Goal: Check status: Check status

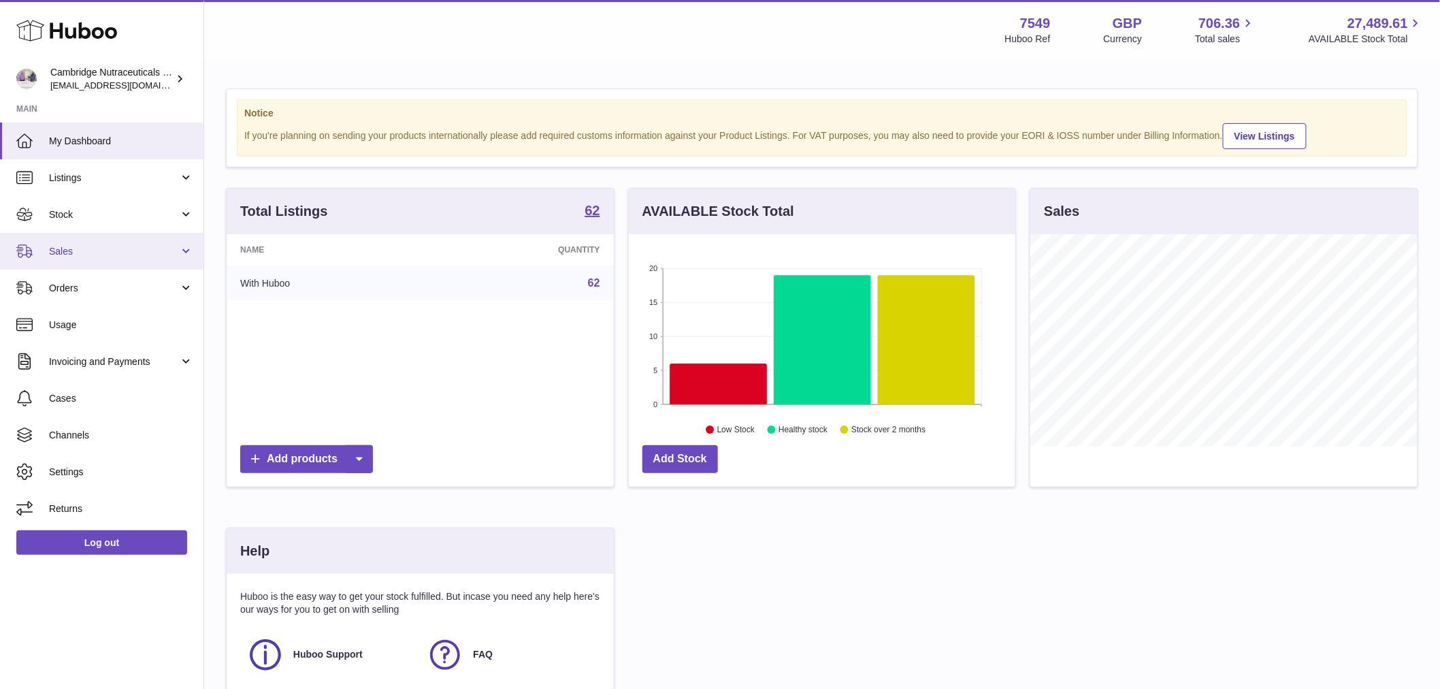
click at [93, 261] on link "Sales" at bounding box center [101, 251] width 203 height 37
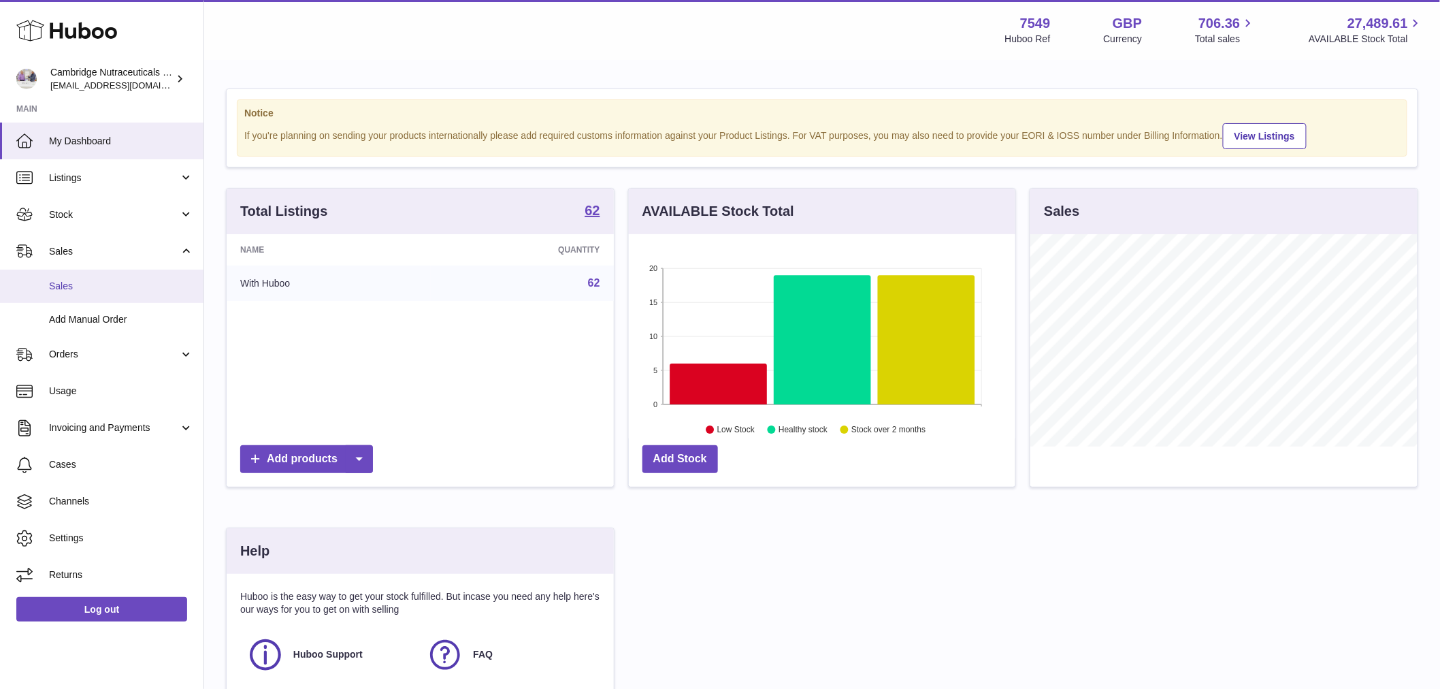
click at [87, 286] on span "Sales" at bounding box center [121, 286] width 144 height 13
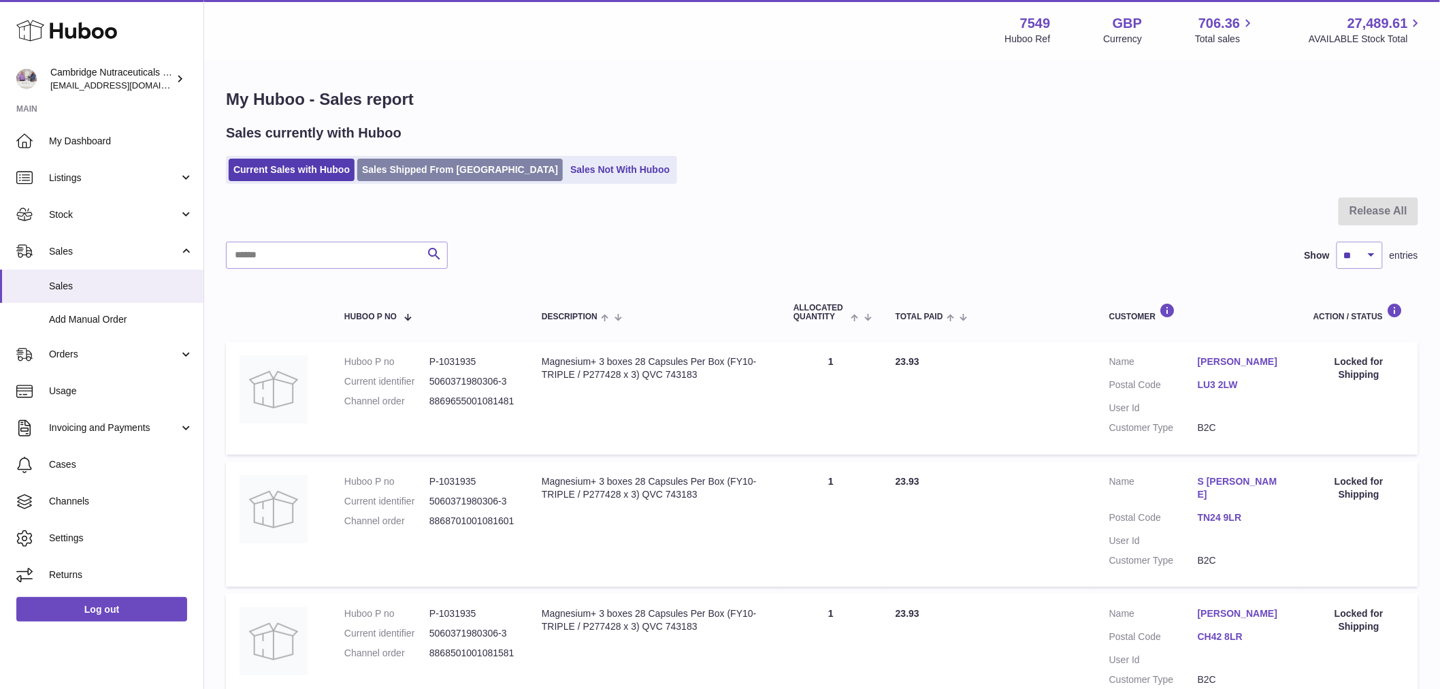
click at [416, 165] on link "Sales Shipped From Huboo" at bounding box center [460, 170] width 206 height 22
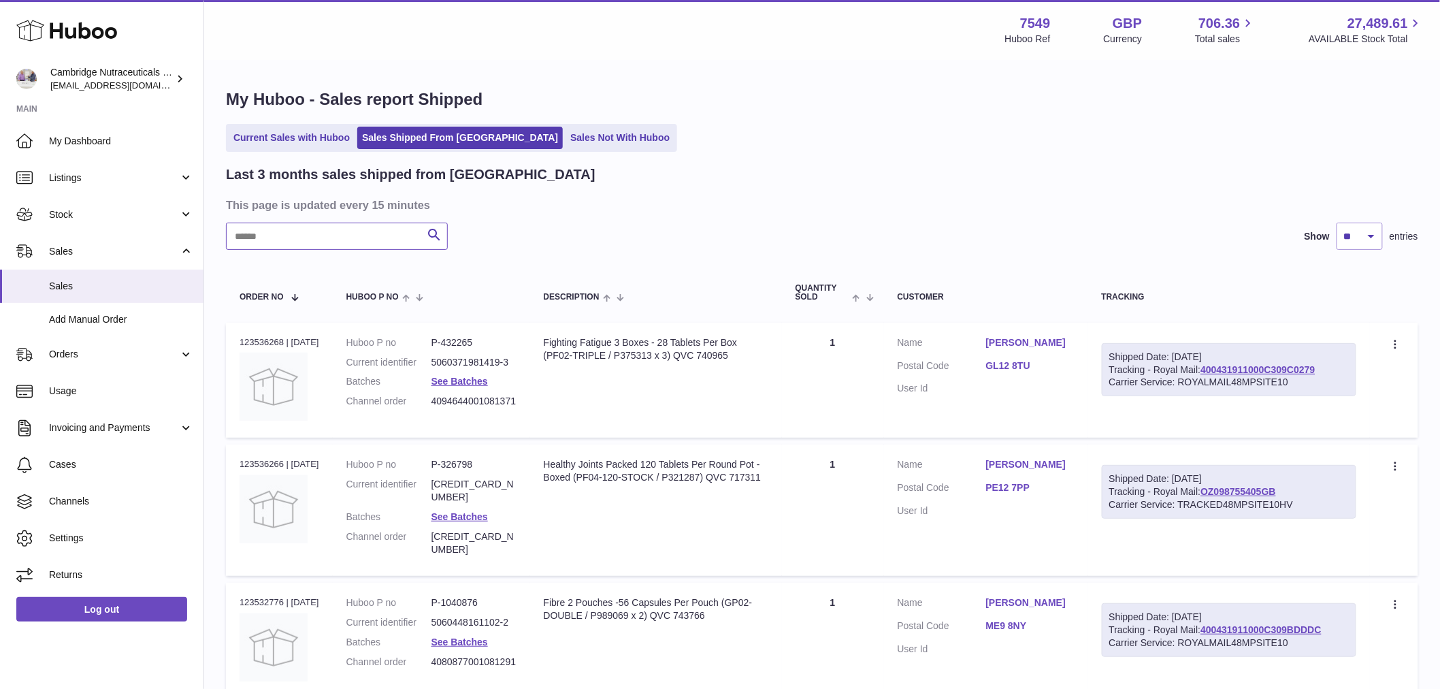
click at [297, 241] on input "text" at bounding box center [337, 236] width 222 height 27
type input "*****"
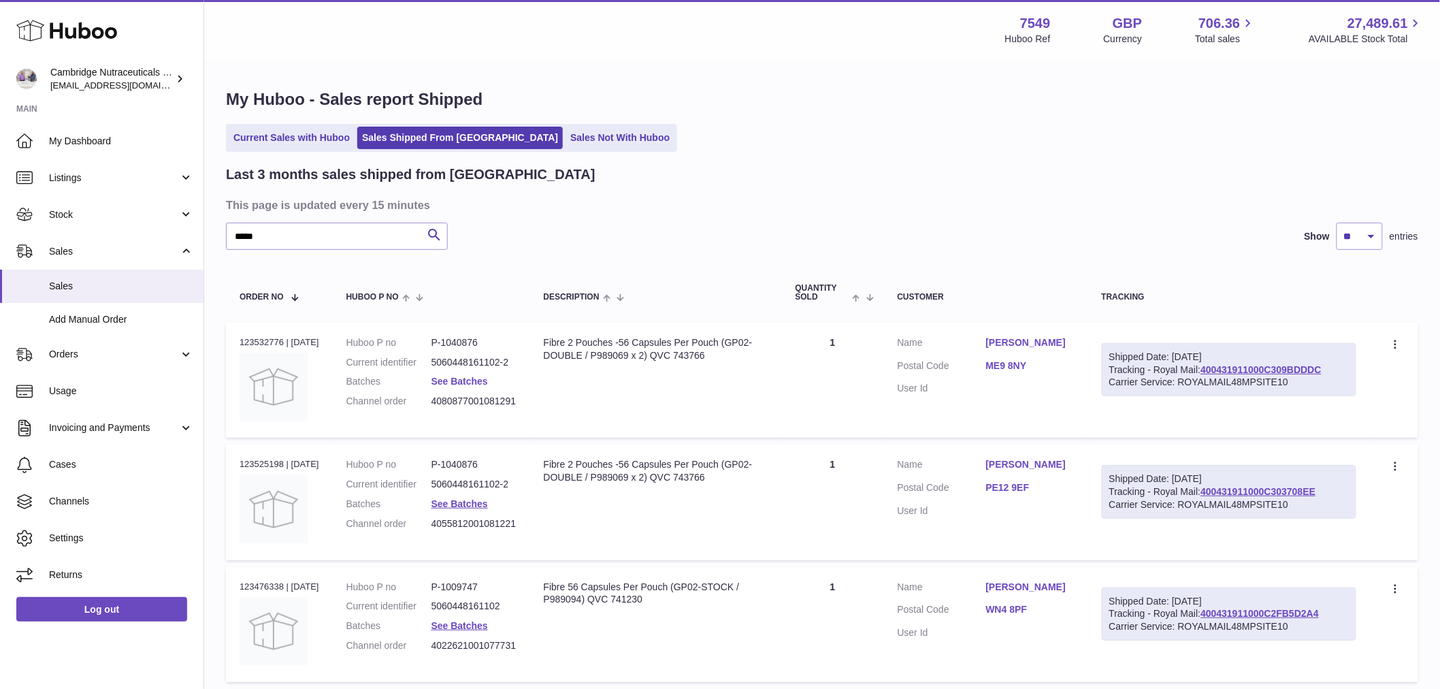
click at [477, 378] on link "See Batches" at bounding box center [459, 381] width 56 height 11
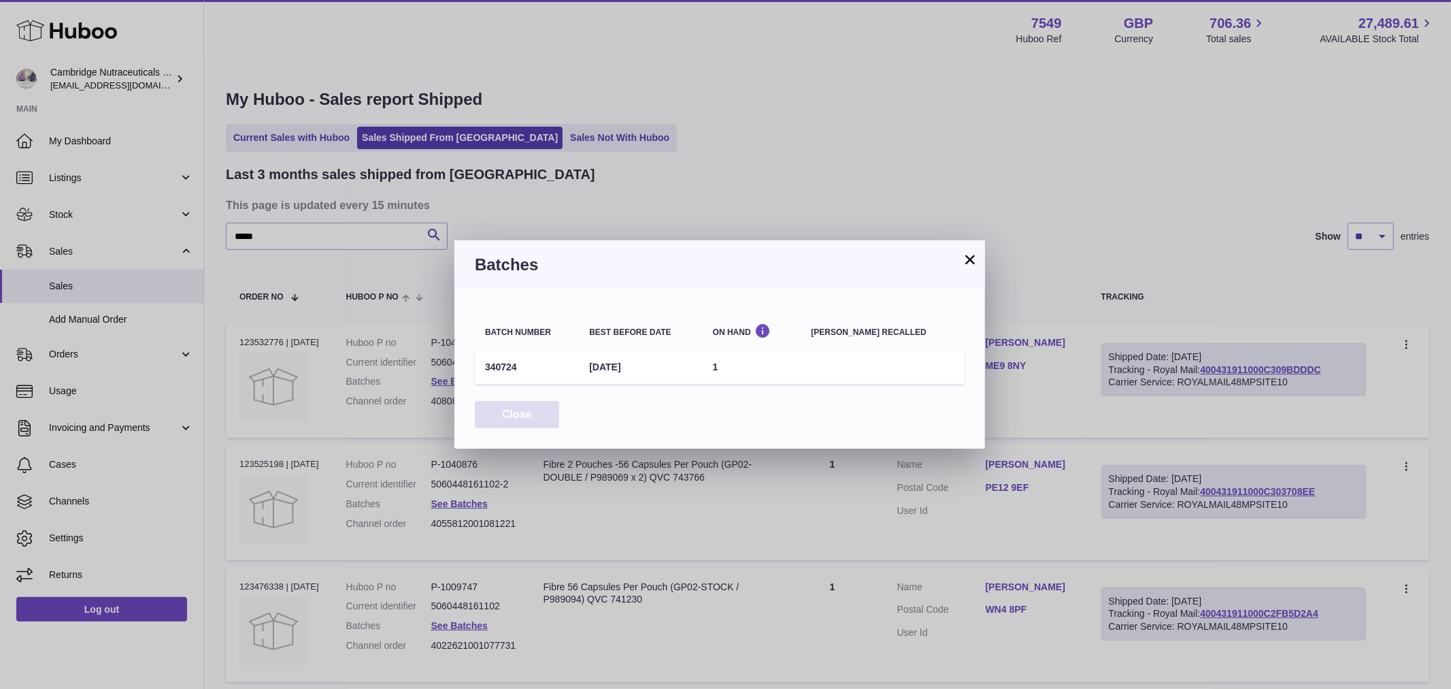
click at [508, 425] on button "Close" at bounding box center [517, 415] width 84 height 28
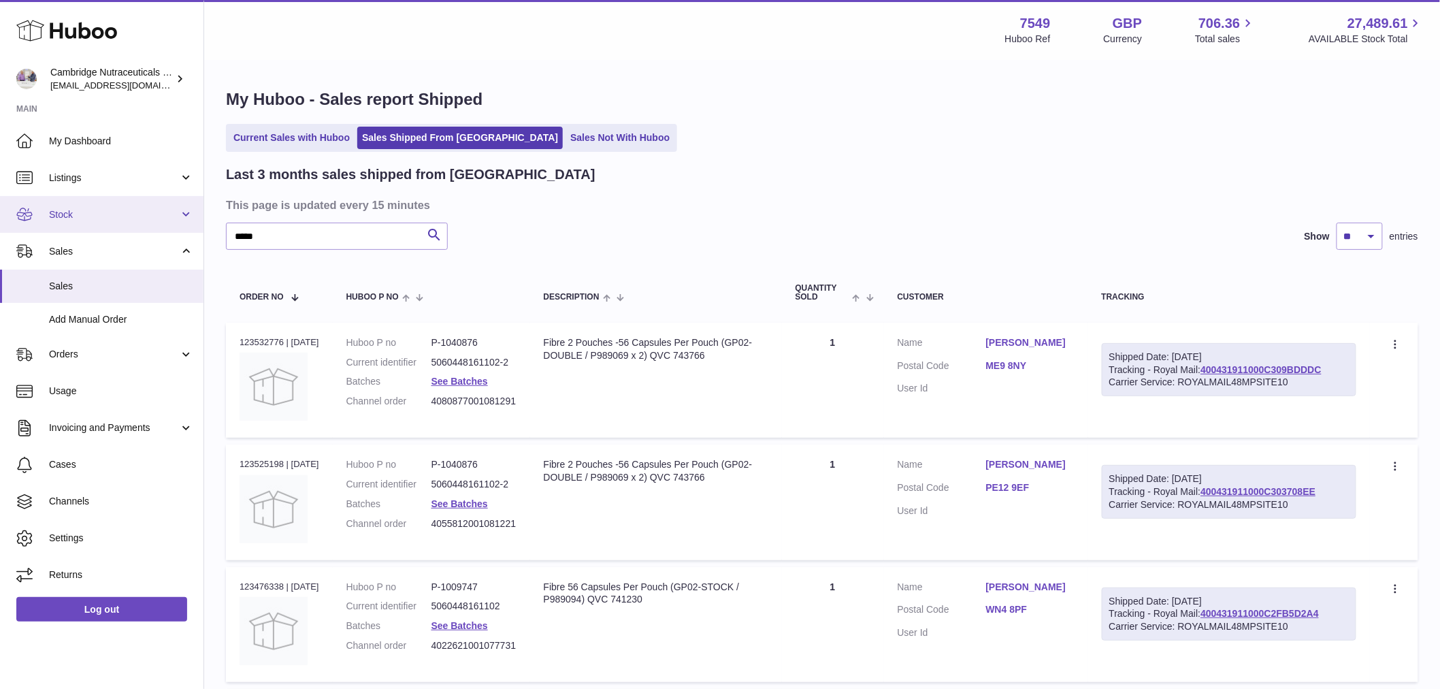
drag, startPoint x: 89, startPoint y: 216, endPoint x: 90, endPoint y: 225, distance: 9.6
click at [89, 216] on span "Stock" at bounding box center [114, 214] width 130 height 13
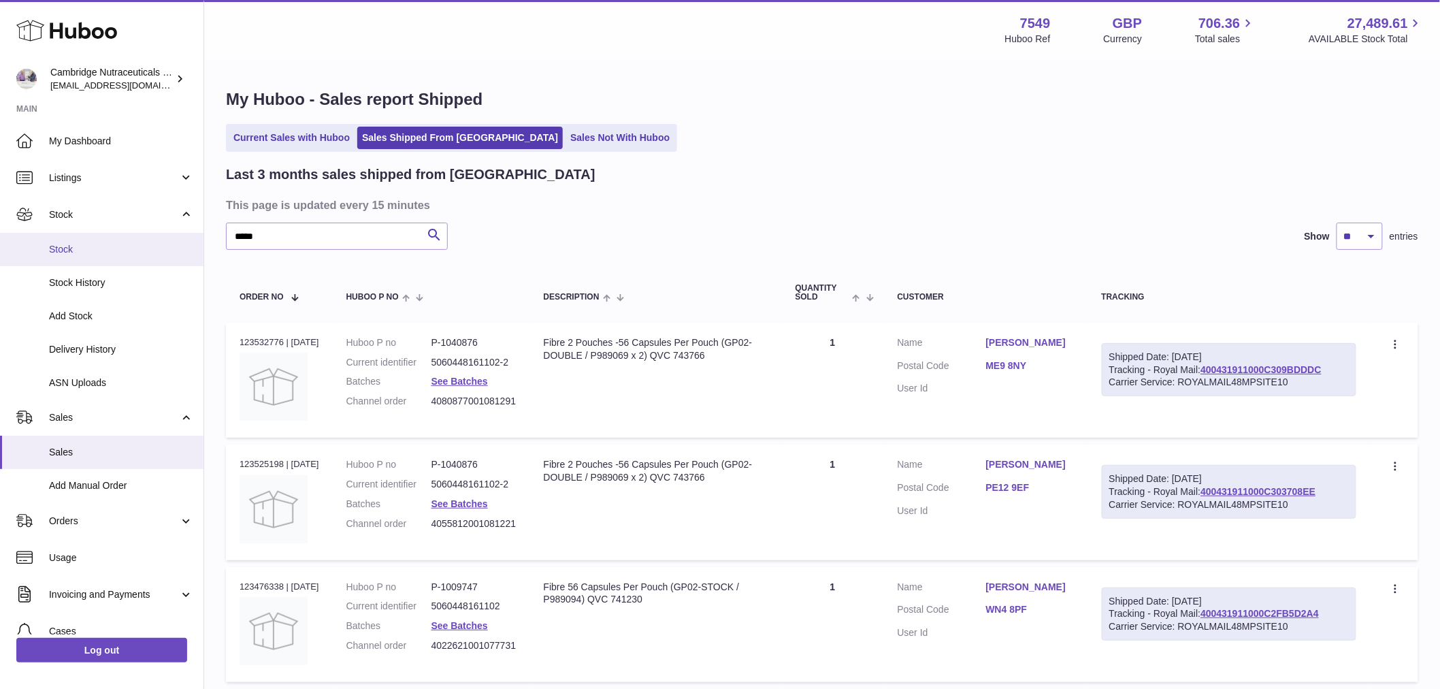
click at [92, 246] on span "Stock" at bounding box center [121, 249] width 144 height 13
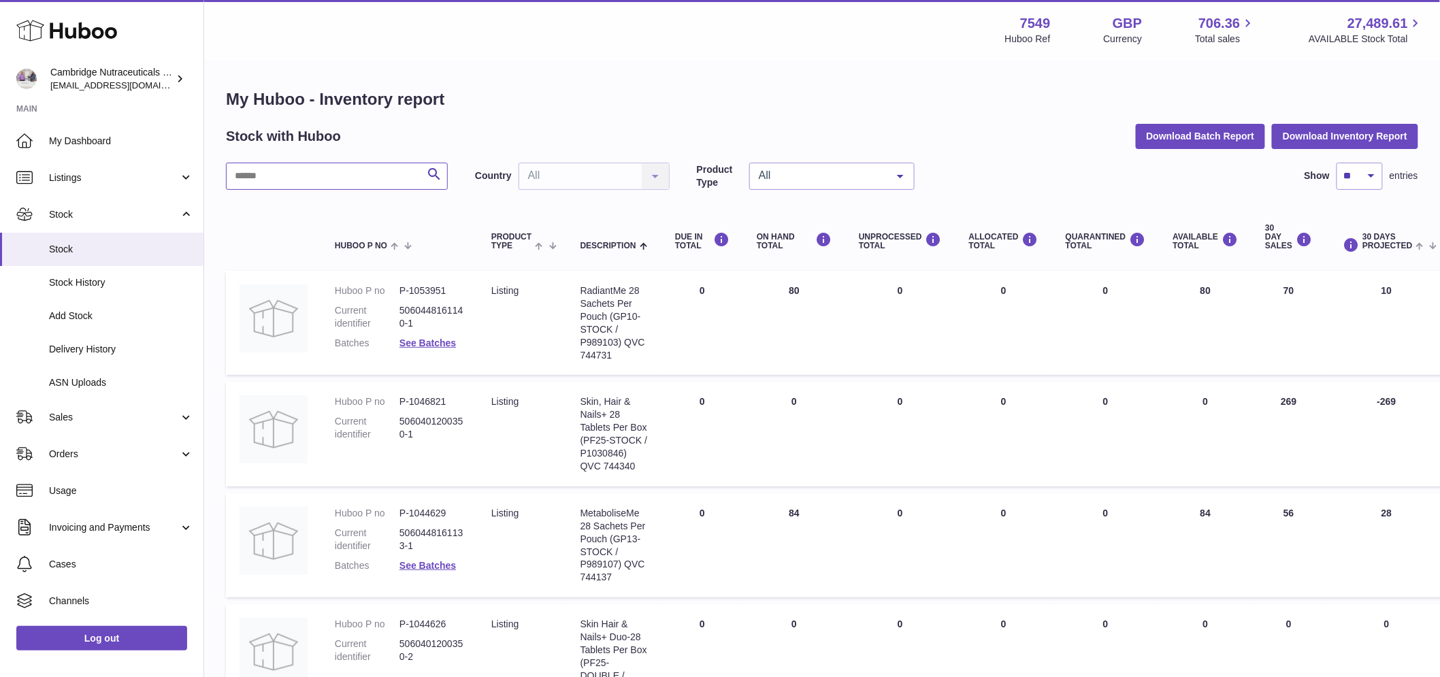
click at [303, 184] on input "text" at bounding box center [337, 176] width 222 height 27
type input "*****"
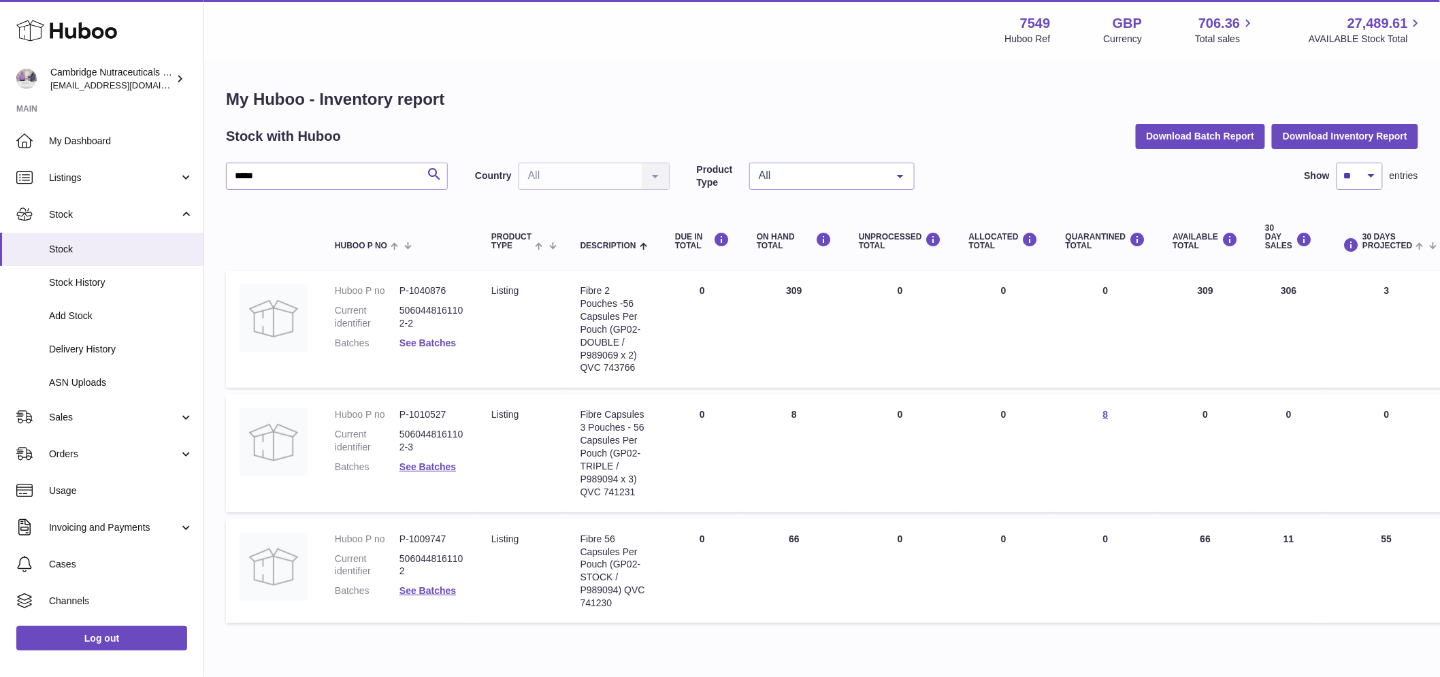
click at [421, 346] on link "See Batches" at bounding box center [427, 343] width 56 height 11
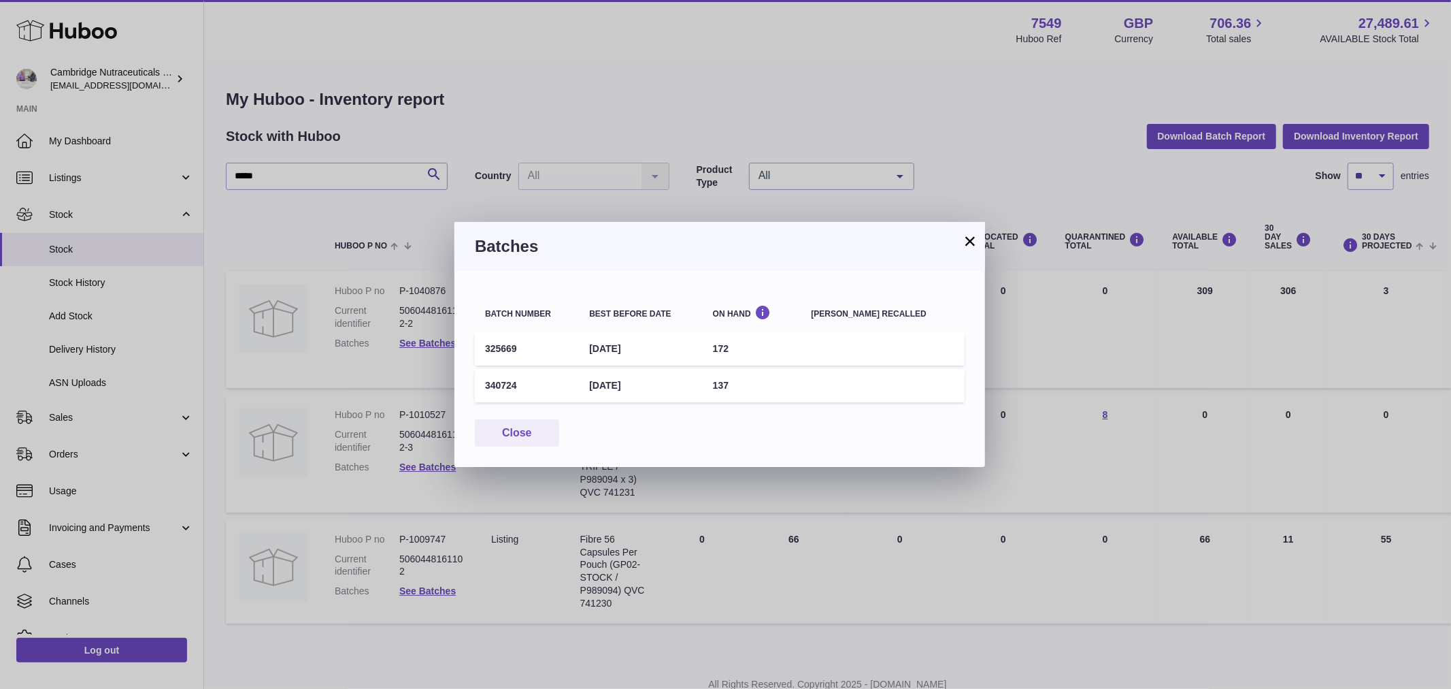
drag, startPoint x: 974, startPoint y: 240, endPoint x: 1021, endPoint y: 281, distance: 62.2
click at [975, 240] on button "×" at bounding box center [970, 241] width 16 height 16
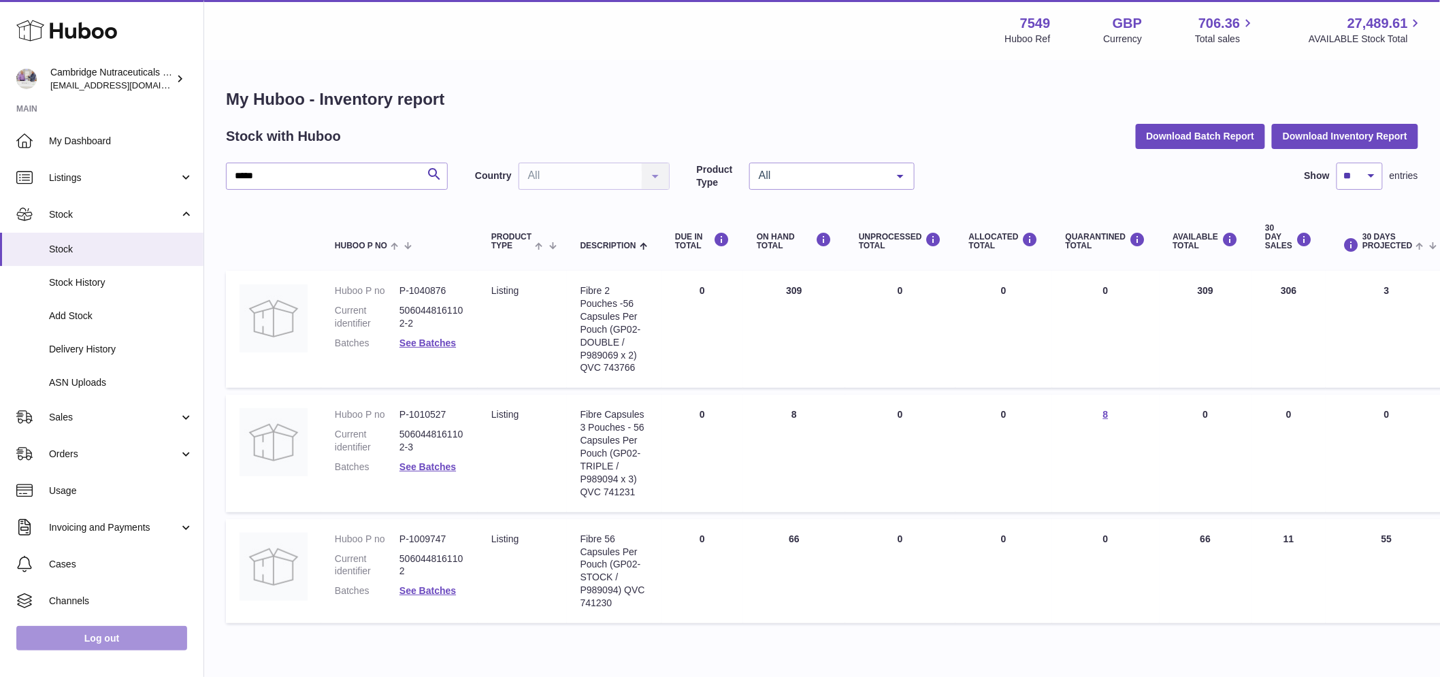
click at [152, 642] on link "Log out" at bounding box center [101, 638] width 171 height 24
